Goal: Check status: Check status

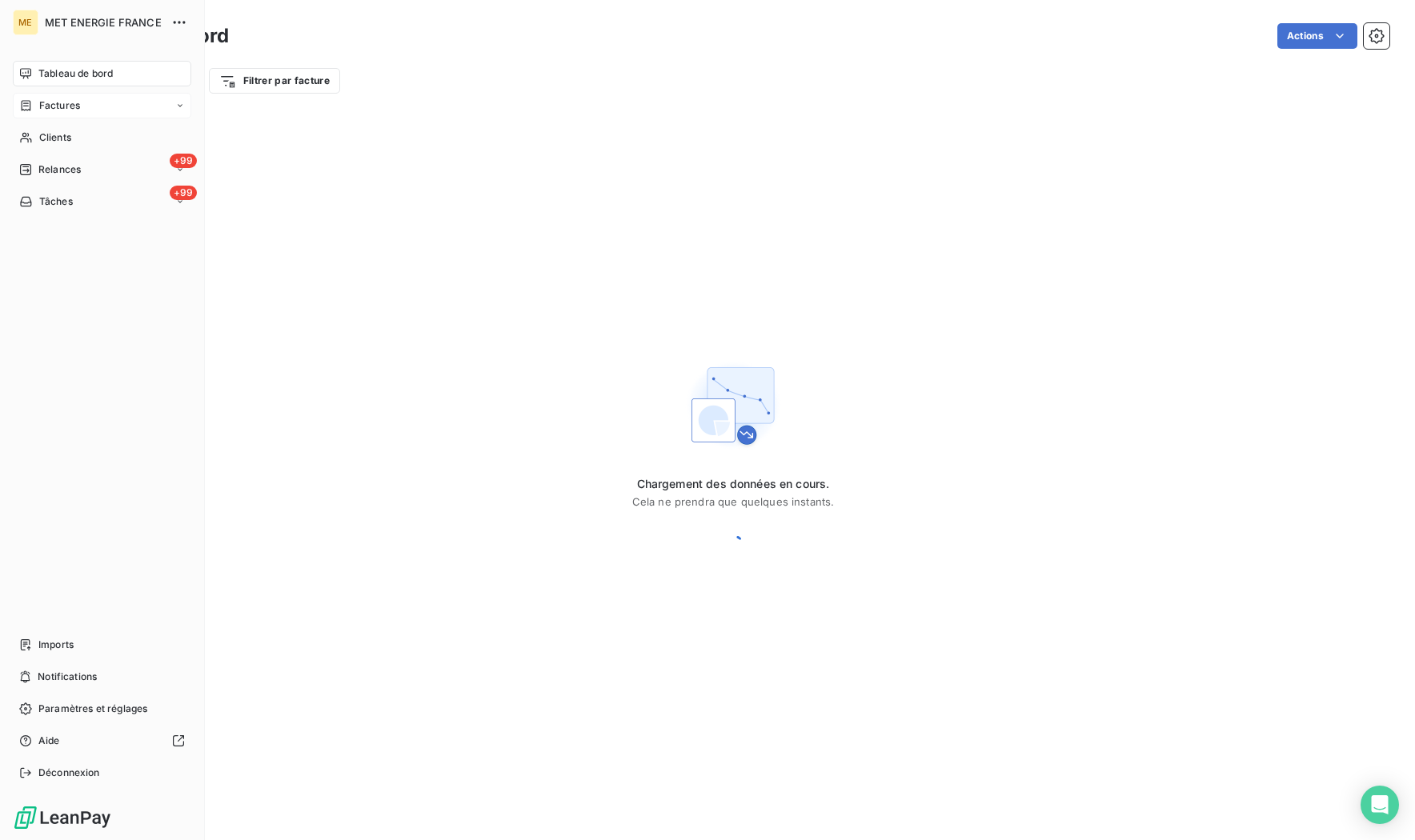
click at [35, 97] on div "Factures" at bounding box center [102, 105] width 179 height 26
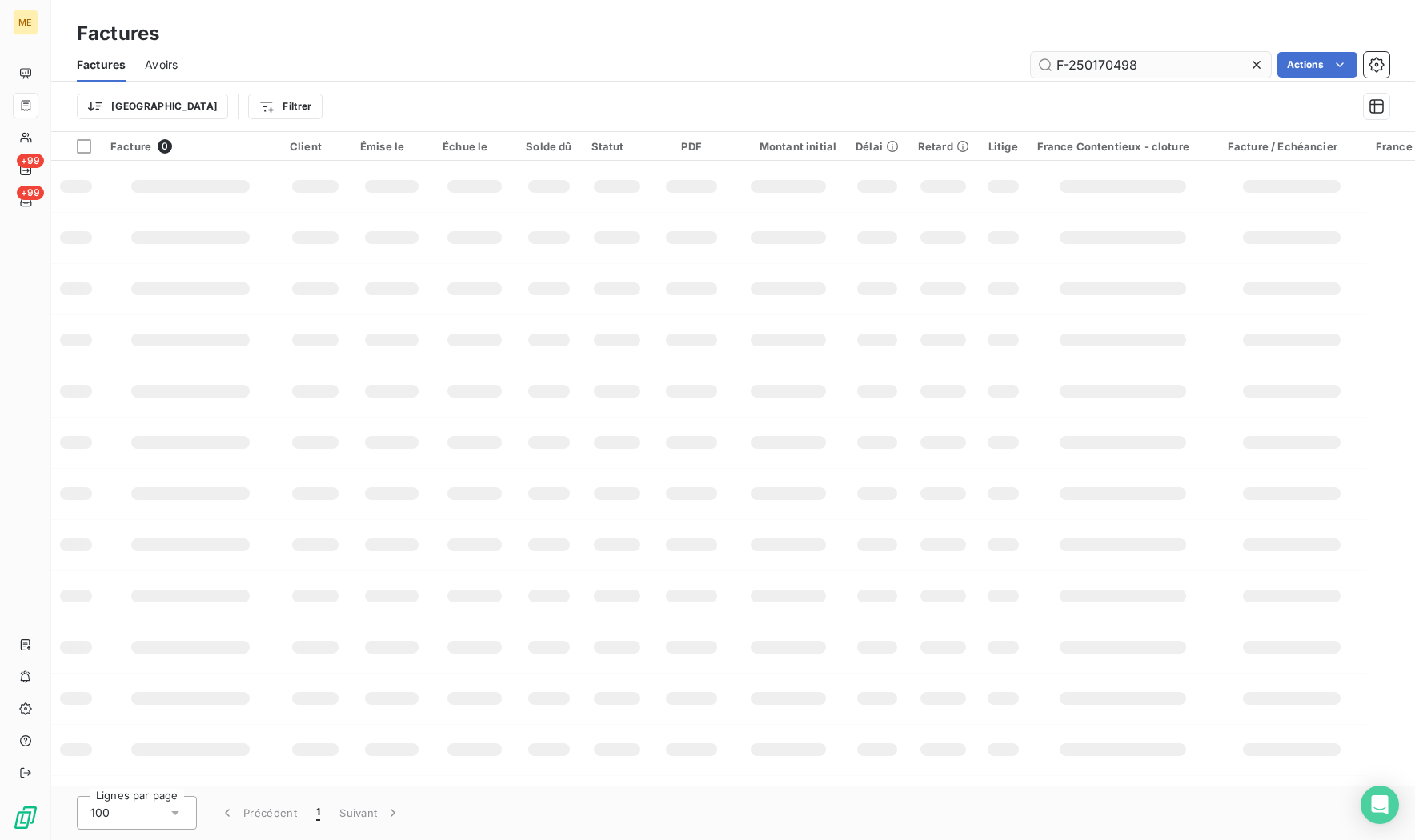
click at [1155, 60] on input "F-250170498" at bounding box center [1151, 65] width 240 height 26
click at [1150, 60] on input "F-250170498" at bounding box center [1151, 65] width 240 height 26
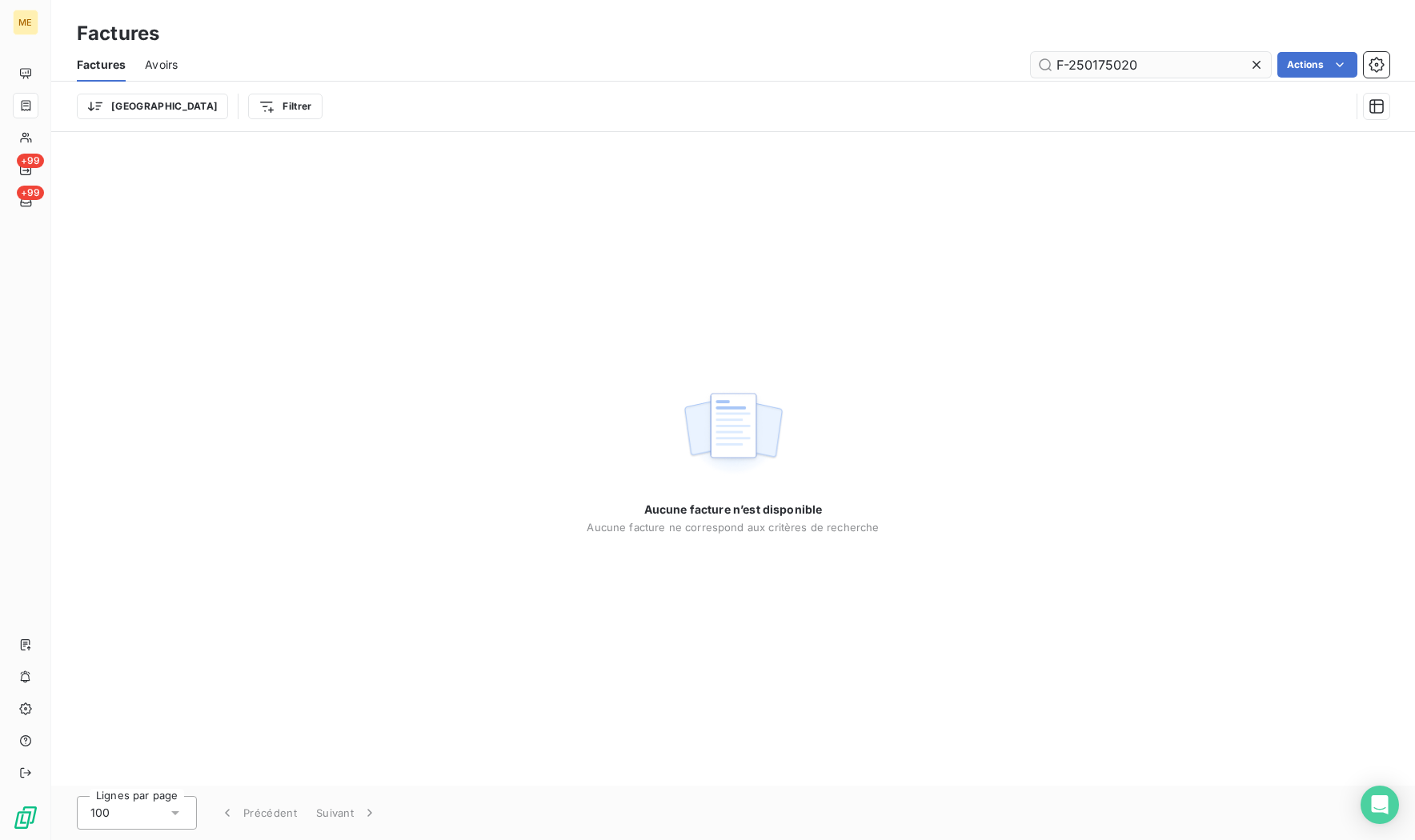
click at [1149, 65] on input "F-250175020" at bounding box center [1151, 65] width 240 height 26
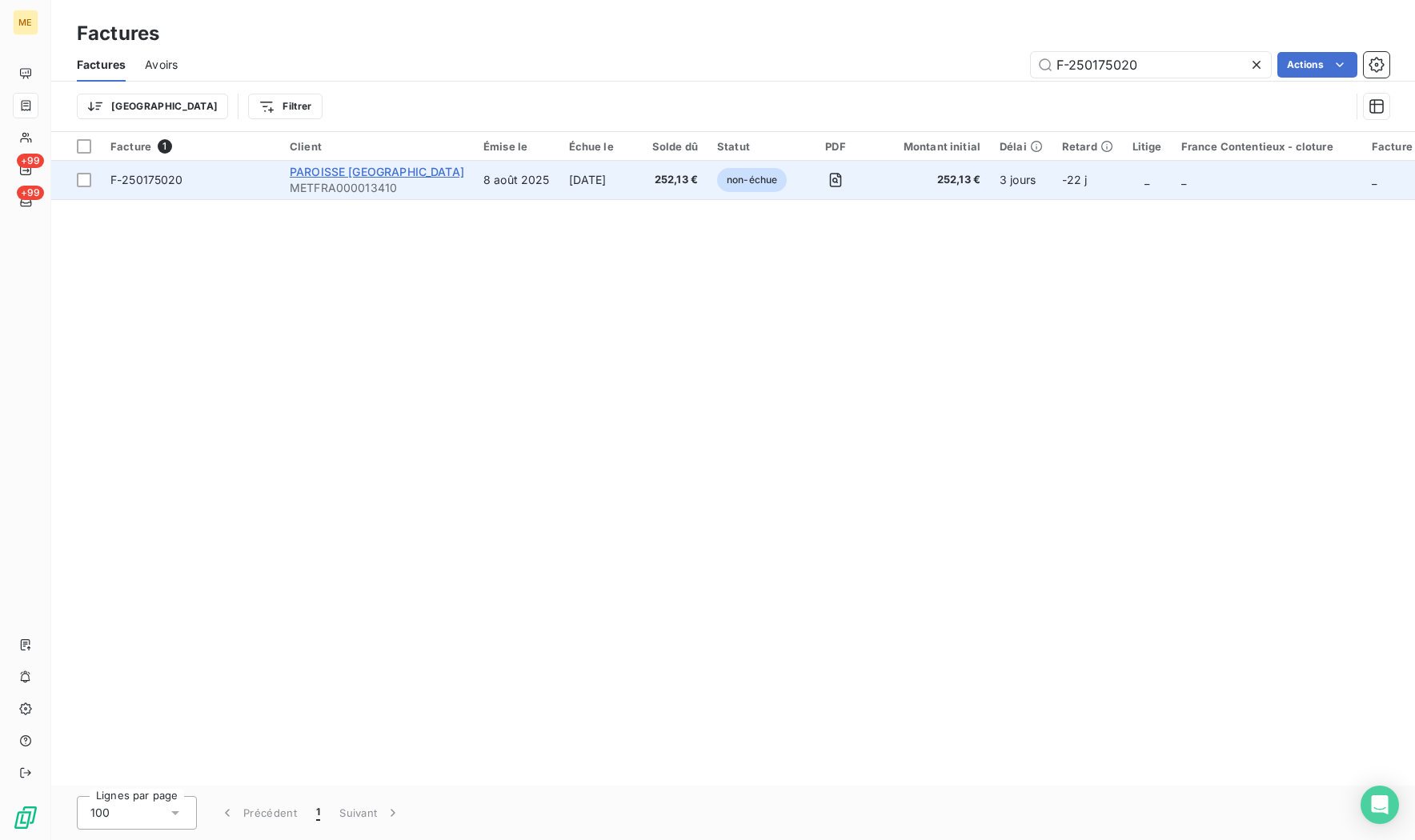
type input "F-250175020"
click at [343, 173] on span "PAROISSE [GEOGRAPHIC_DATA]" at bounding box center [377, 171] width 174 height 14
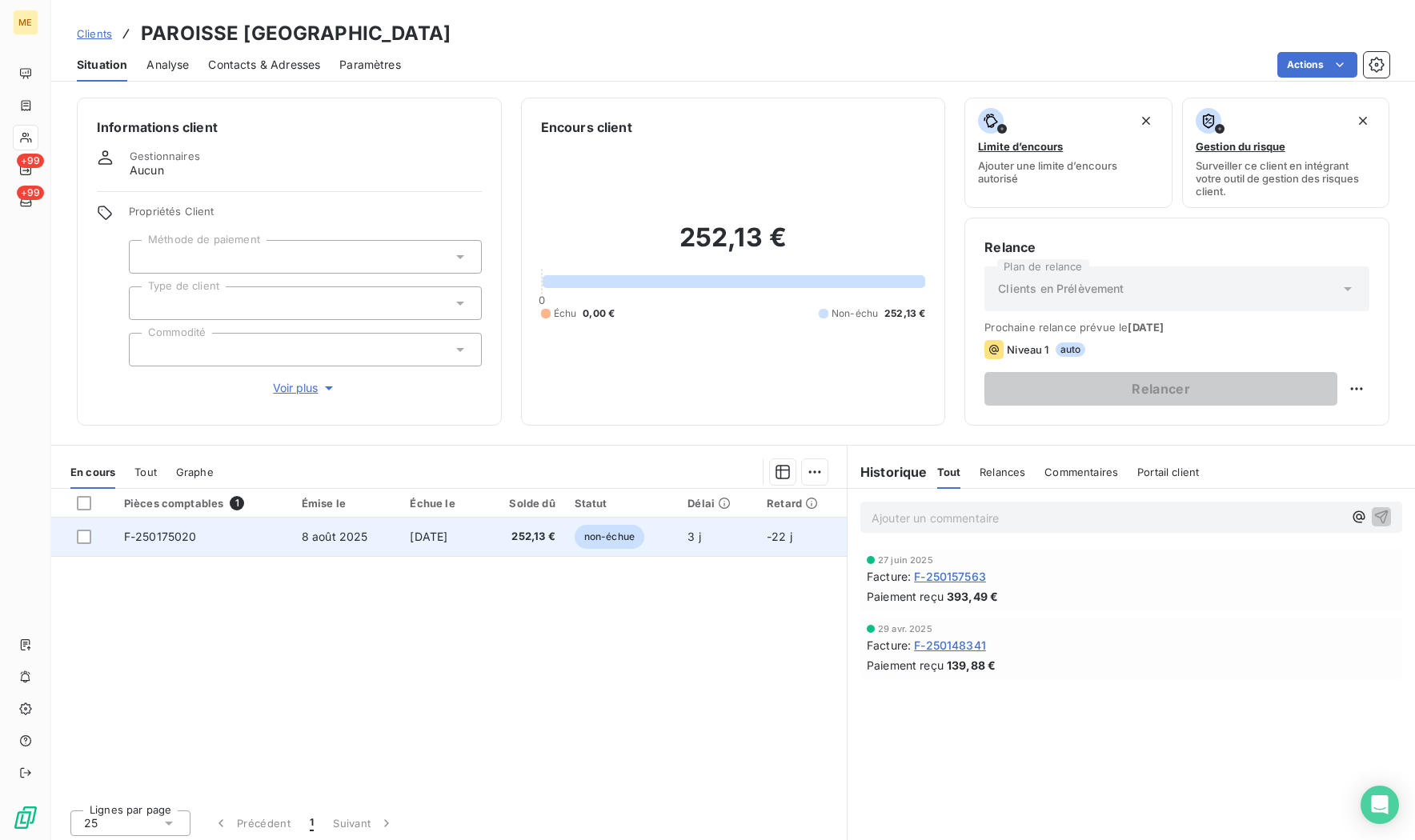
click at [165, 535] on span "F-250175020" at bounding box center [160, 536] width 72 height 14
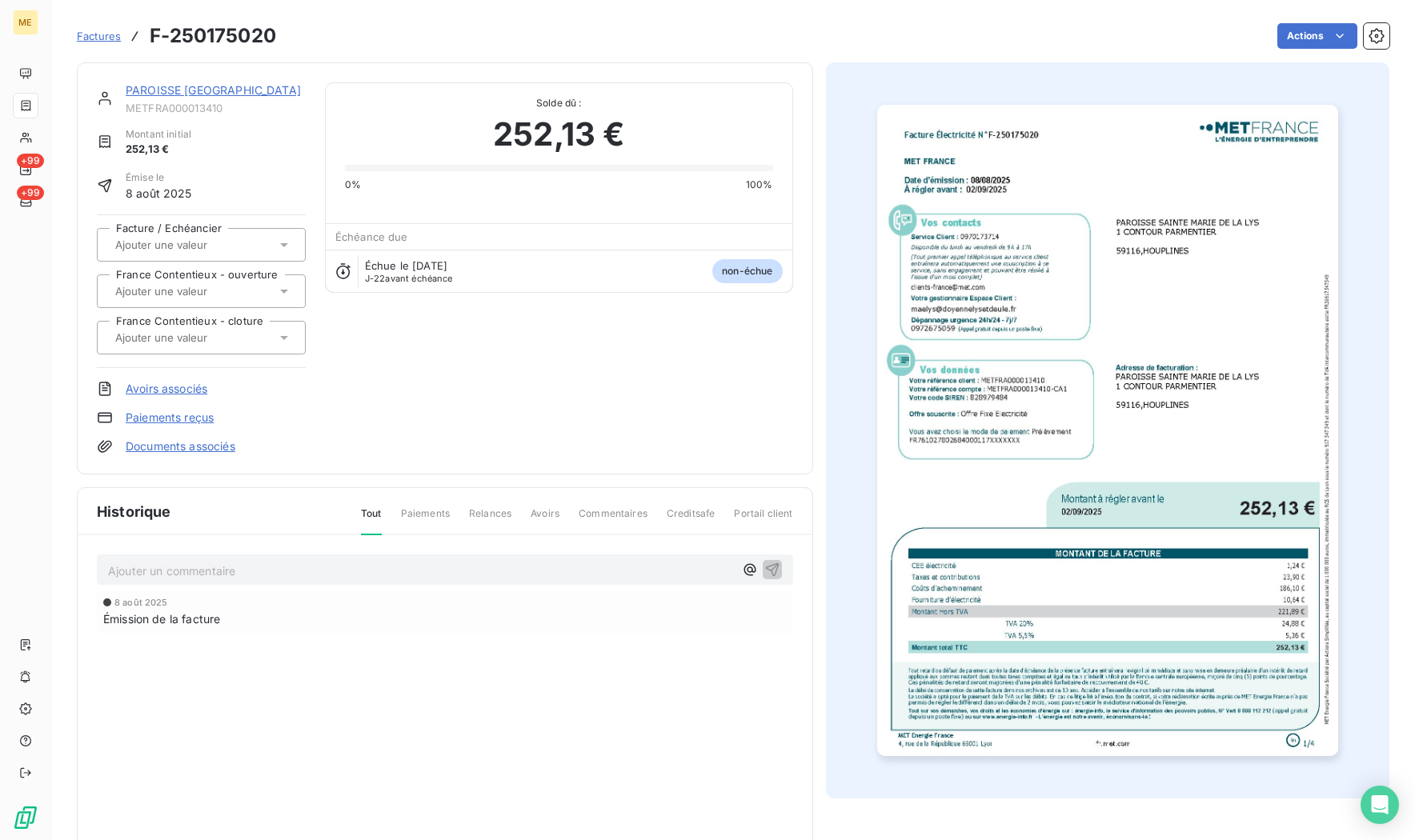
click at [1034, 318] on img "button" at bounding box center [1108, 430] width 461 height 651
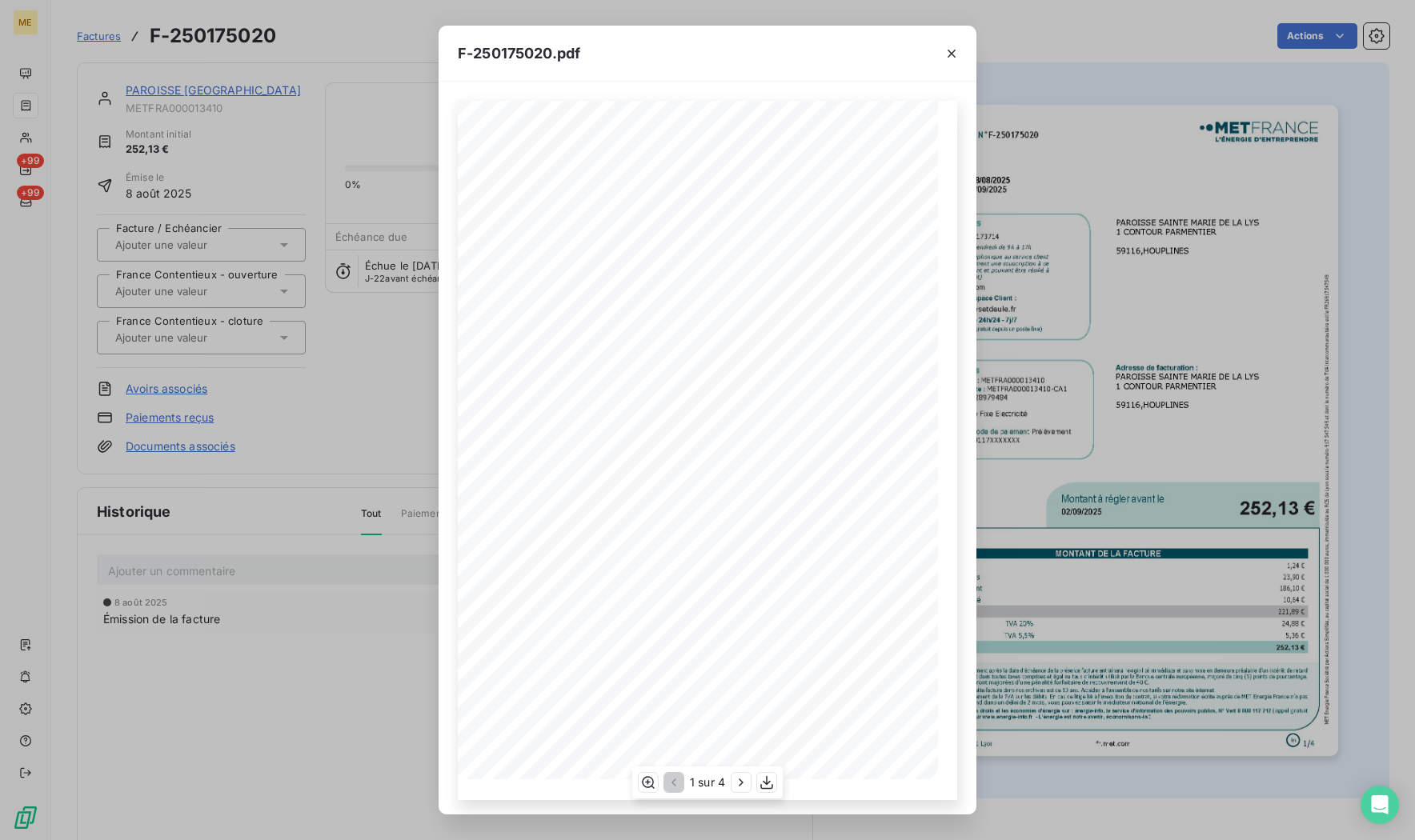
click at [775, 603] on span at bounding box center [729, 602] width 309 height 6
drag, startPoint x: 263, startPoint y: 629, endPoint x: 6, endPoint y: 176, distance: 520.8
click at [260, 626] on div "F-250175020.pdf Facture Électricité N° F-250175020 MET Energie France [STREET_A…" at bounding box center [707, 420] width 1415 height 840
